Goal: Task Accomplishment & Management: Manage account settings

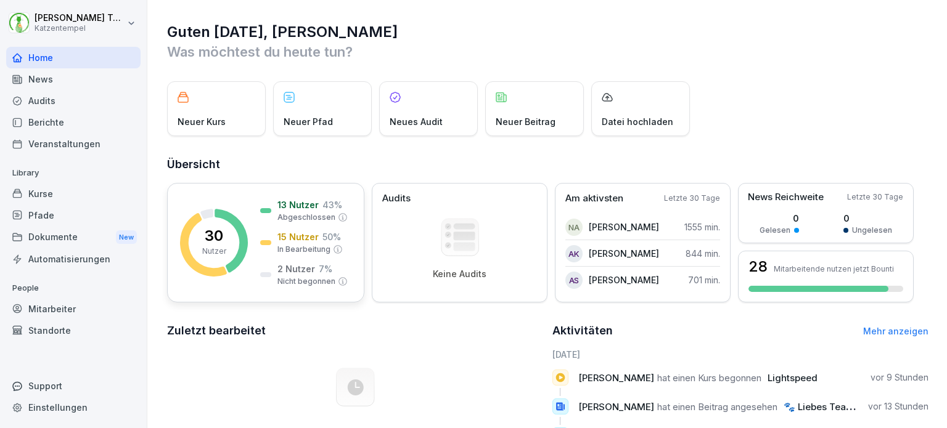
click at [303, 268] on p "2 Nutzer" at bounding box center [296, 269] width 38 height 13
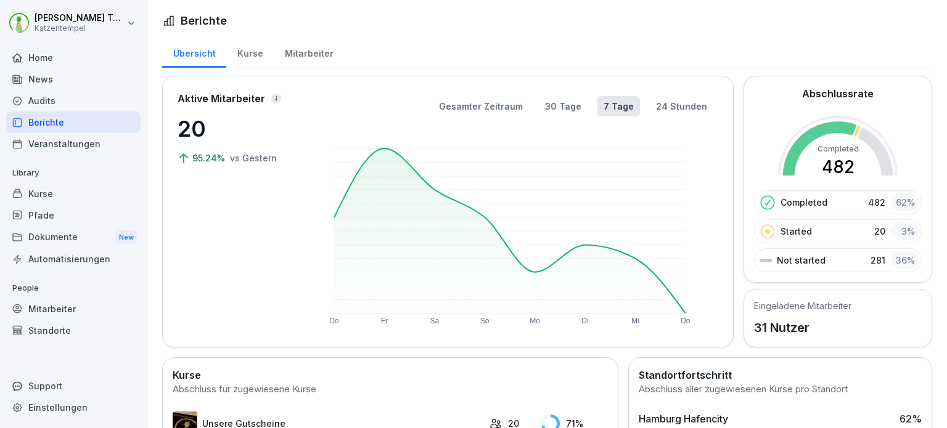
click at [293, 58] on div "Mitarbeiter" at bounding box center [309, 51] width 70 height 31
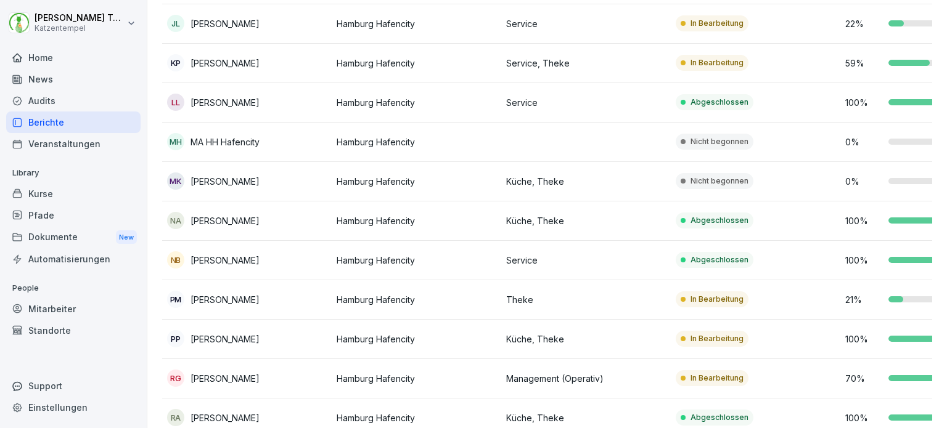
scroll to position [622, 0]
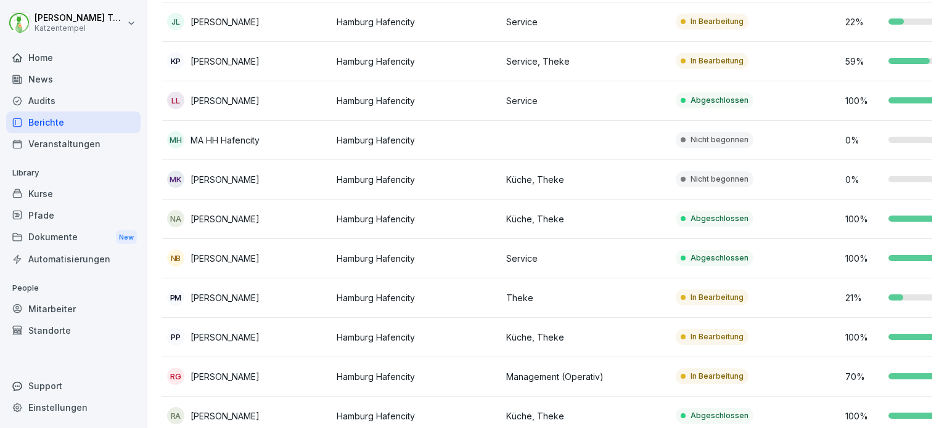
click at [722, 136] on p "Nicht begonnen" at bounding box center [719, 139] width 58 height 11
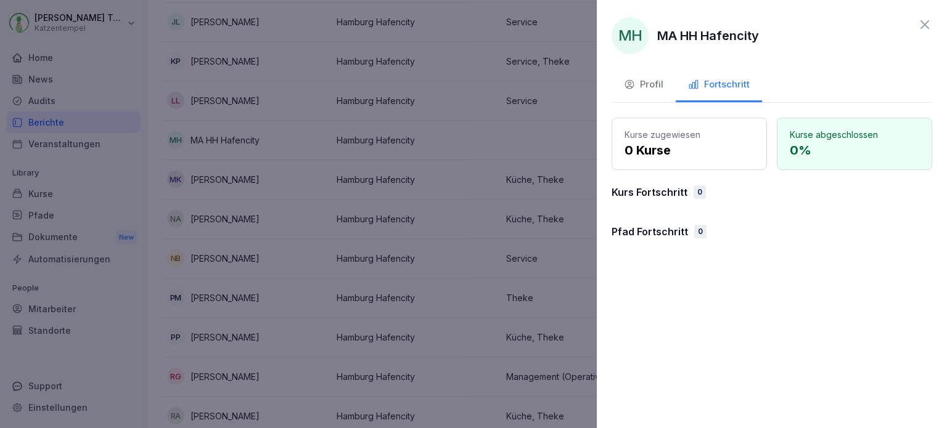
click at [664, 84] on button "Profil" at bounding box center [643, 85] width 64 height 33
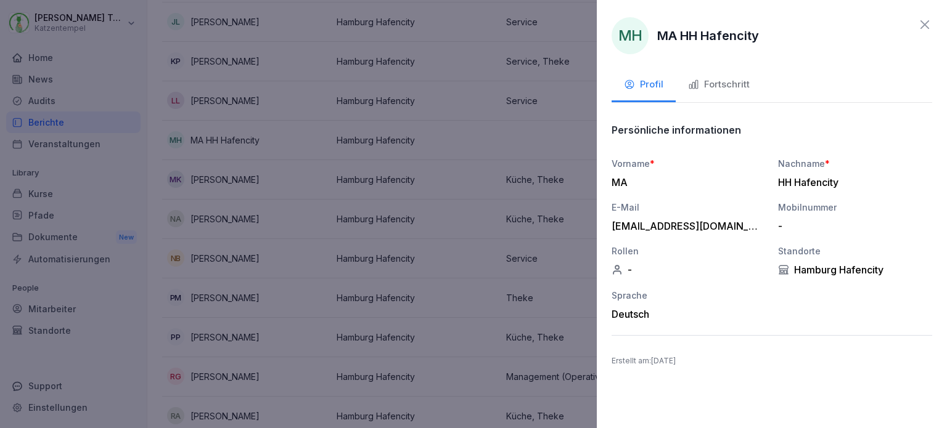
click at [924, 24] on icon at bounding box center [924, 24] width 9 height 9
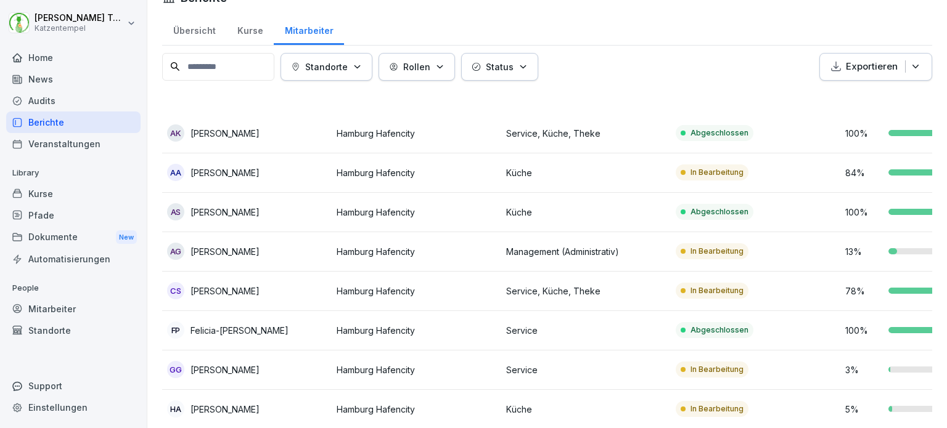
scroll to position [0, 0]
